Goal: Information Seeking & Learning: Compare options

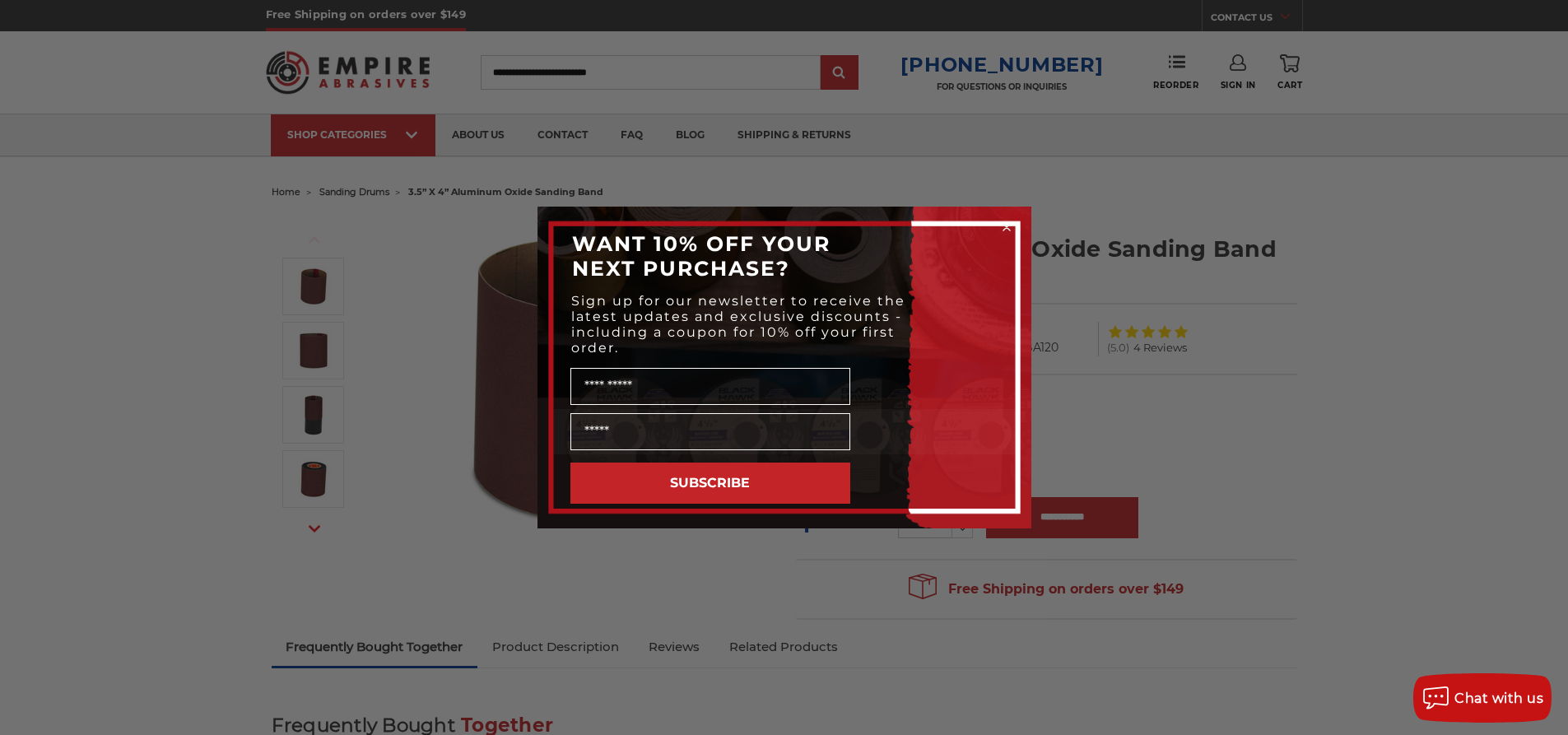
click at [1006, 224] on circle "Close dialog" at bounding box center [1006, 227] width 16 height 16
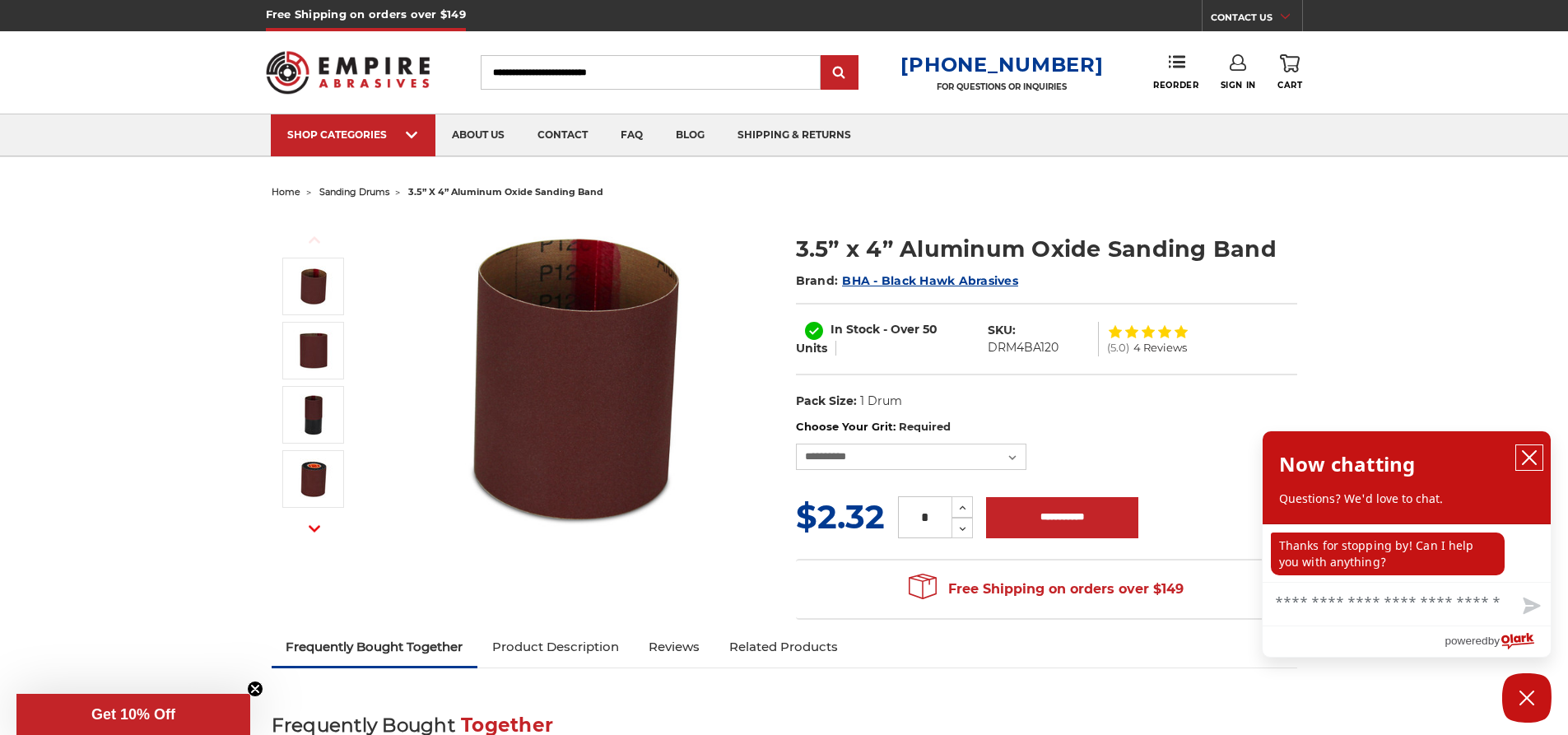
click at [1533, 455] on icon "close chatbox" at bounding box center [1530, 458] width 14 height 14
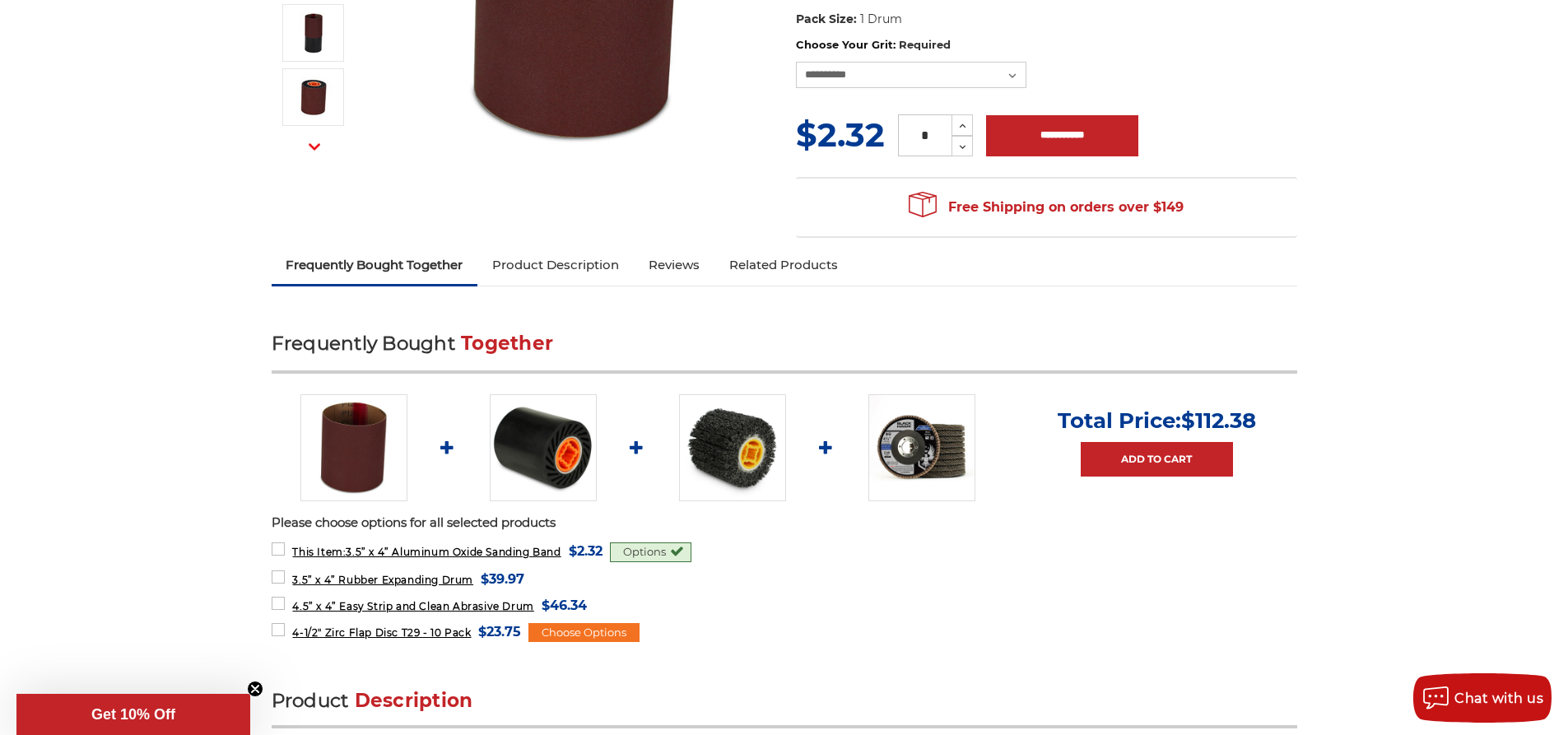
scroll to position [411, 0]
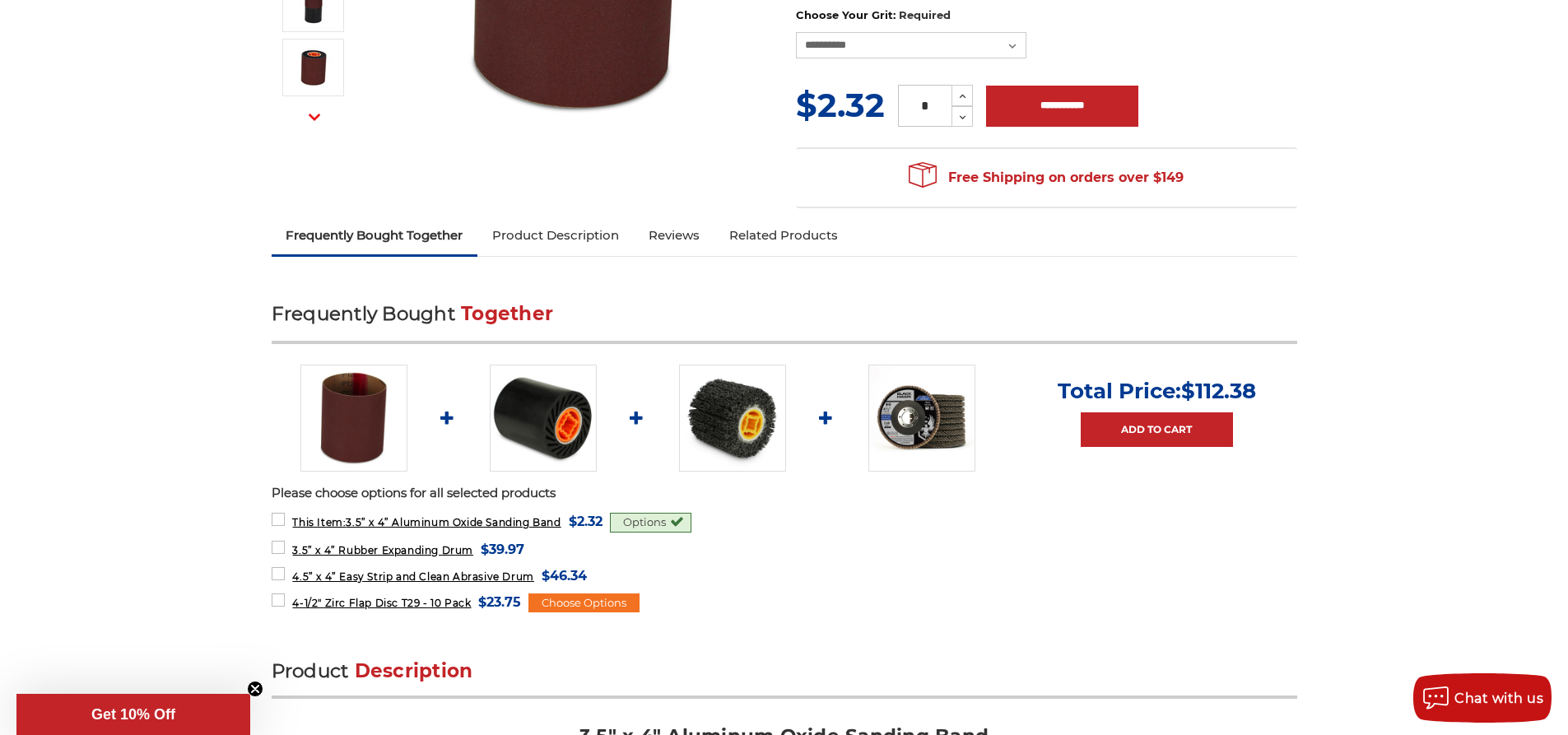
click at [725, 425] on img at bounding box center [732, 418] width 107 height 107
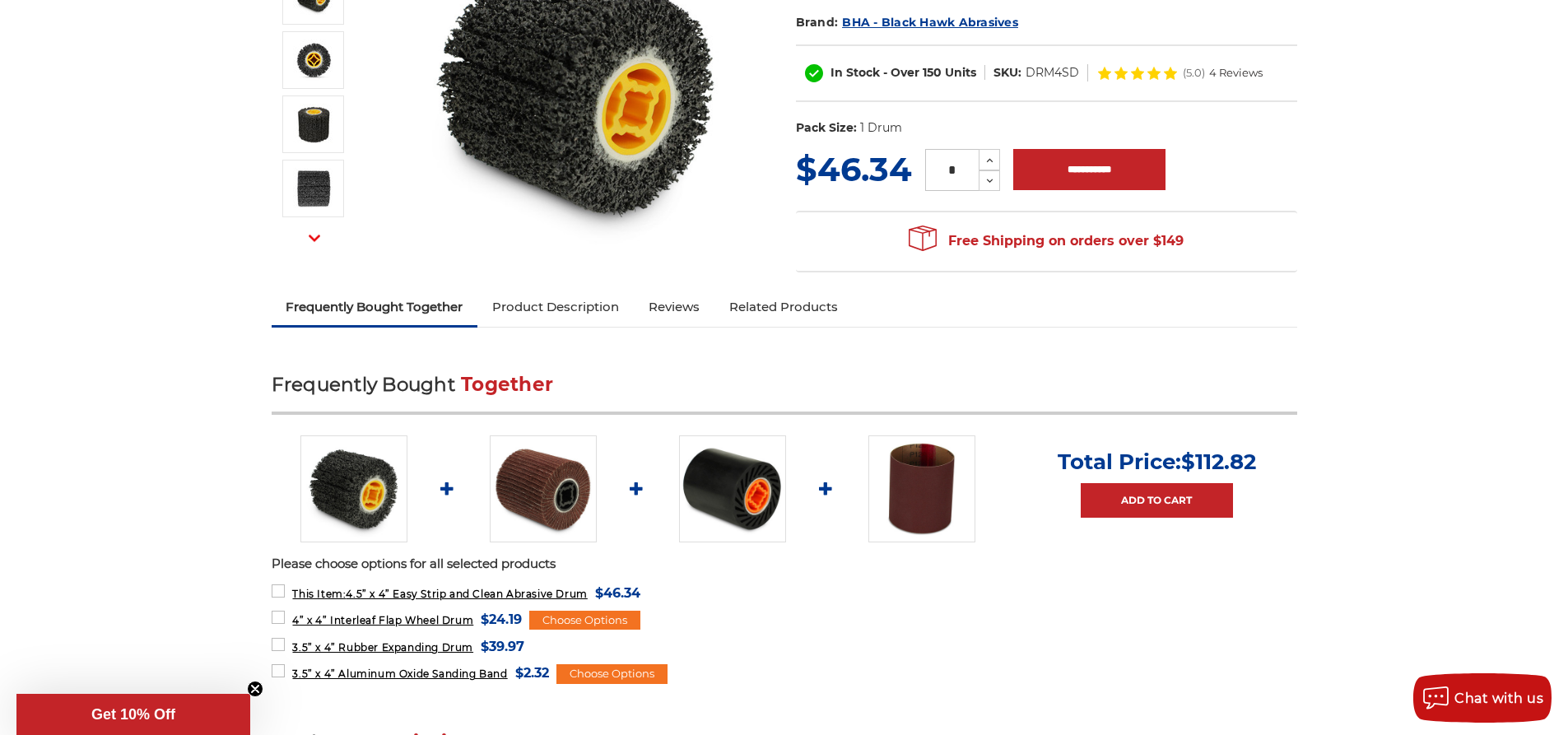
scroll to position [329, 0]
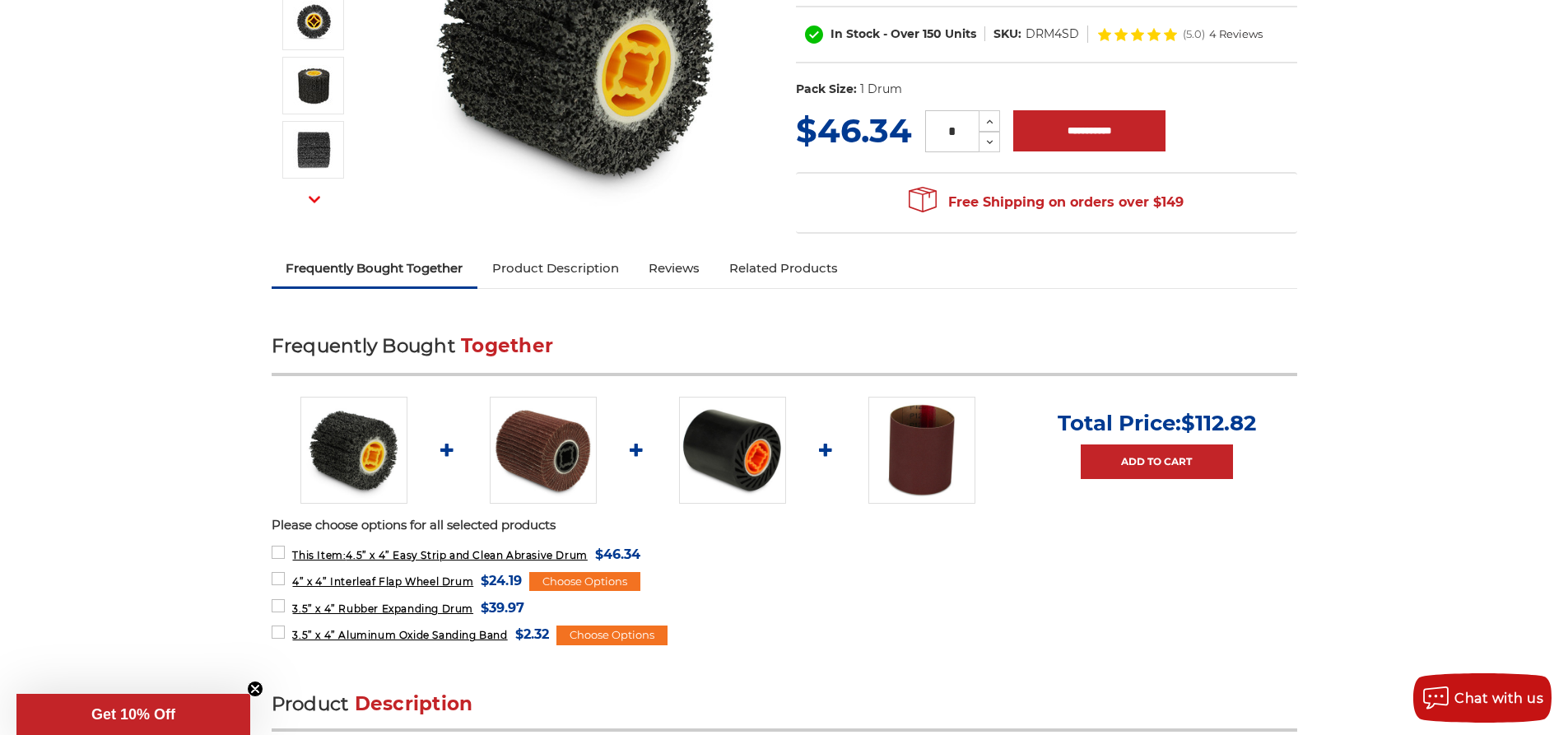
click at [544, 450] on img at bounding box center [543, 450] width 107 height 107
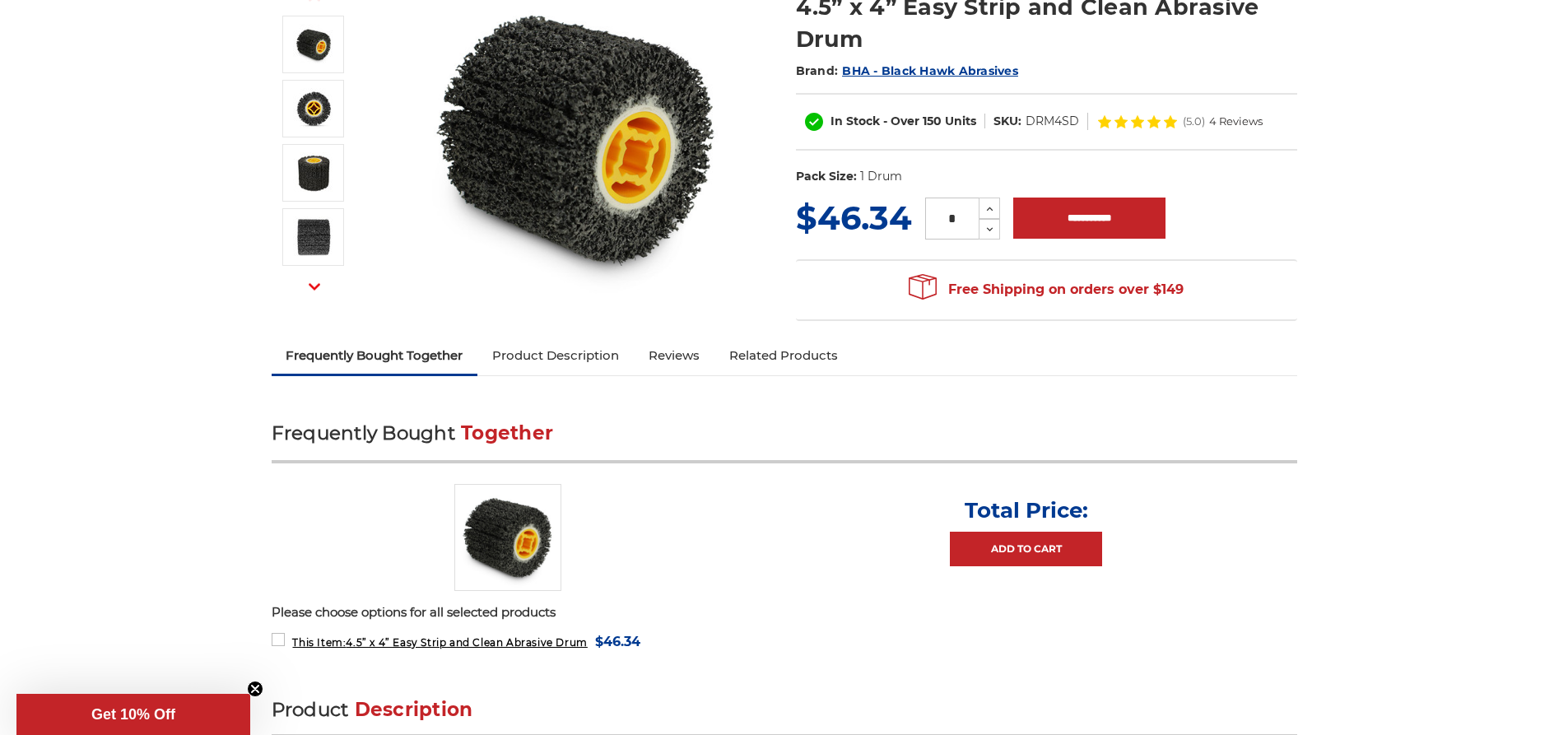
scroll to position [165, 0]
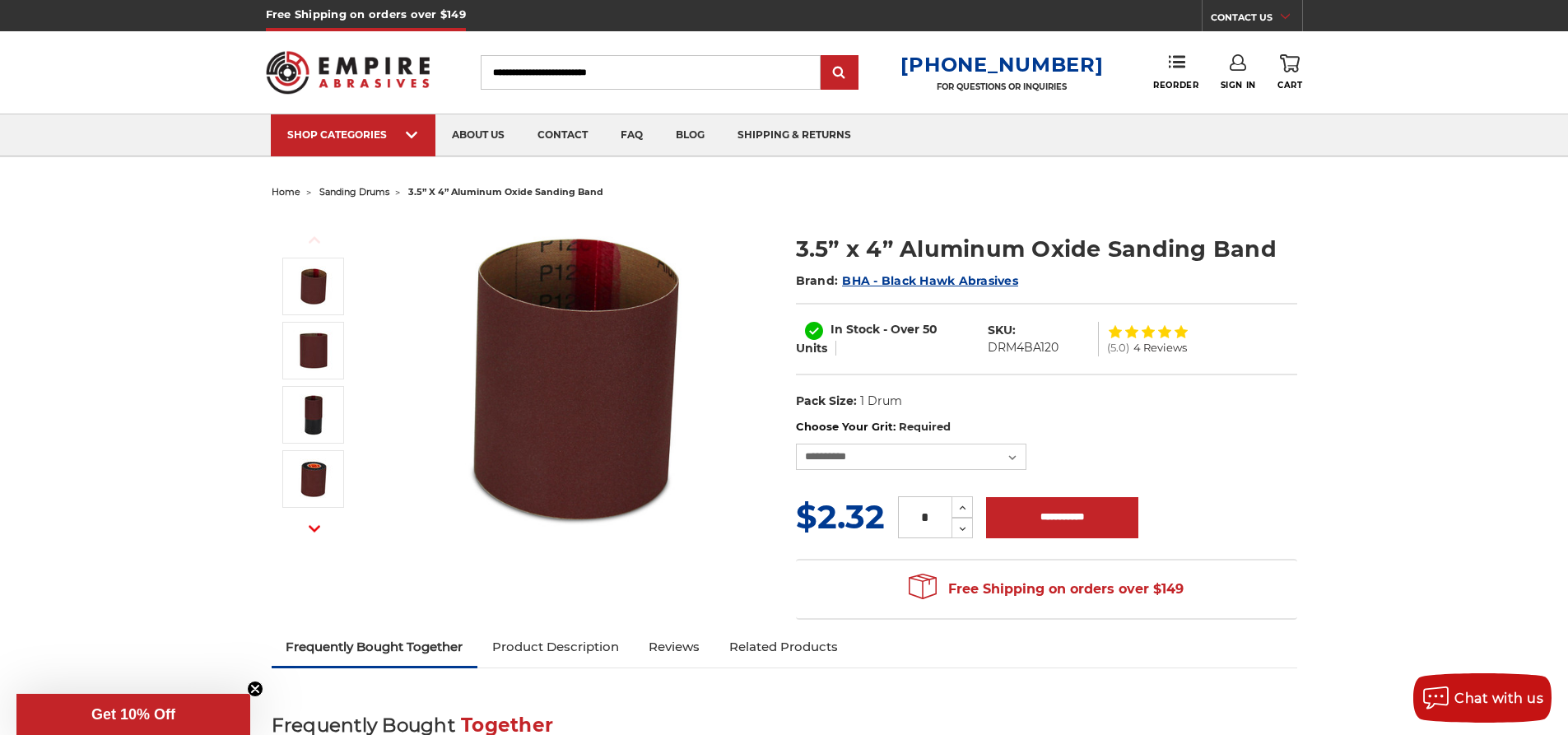
click at [645, 72] on input "Search" at bounding box center [651, 72] width 340 height 35
